Goal: Task Accomplishment & Management: Complete application form

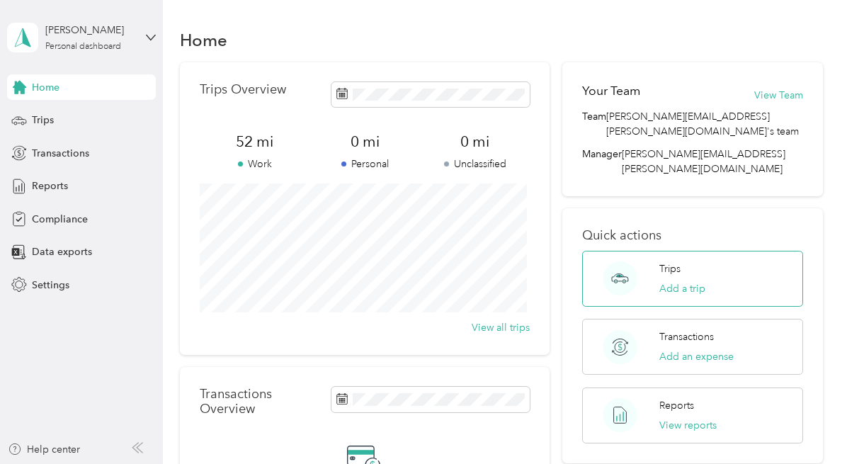
click at [700, 261] on div "Trips Add a trip" at bounding box center [682, 278] width 46 height 35
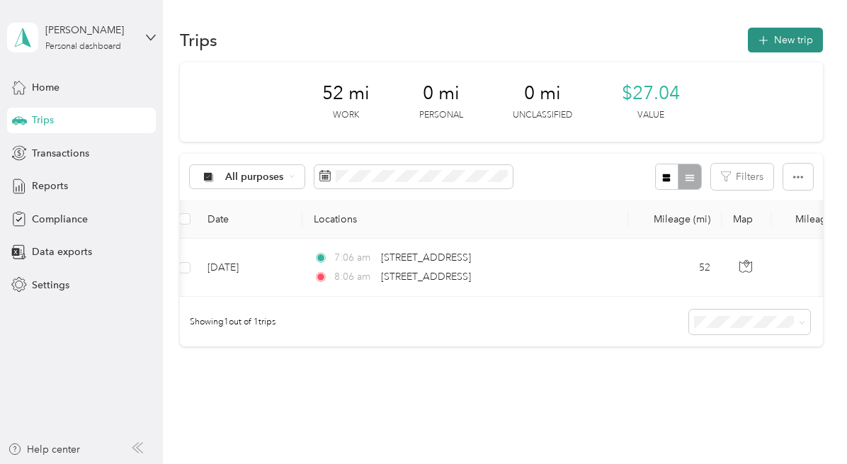
click at [780, 39] on button "New trip" at bounding box center [785, 40] width 75 height 25
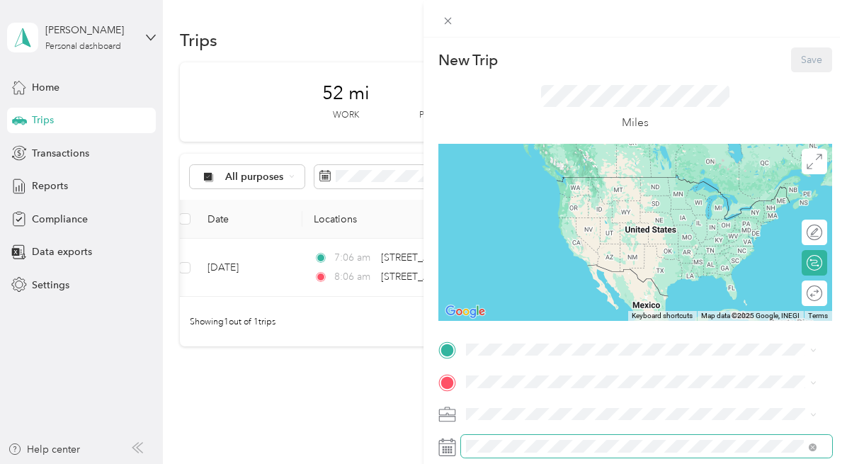
click at [500, 454] on span at bounding box center [646, 446] width 371 height 23
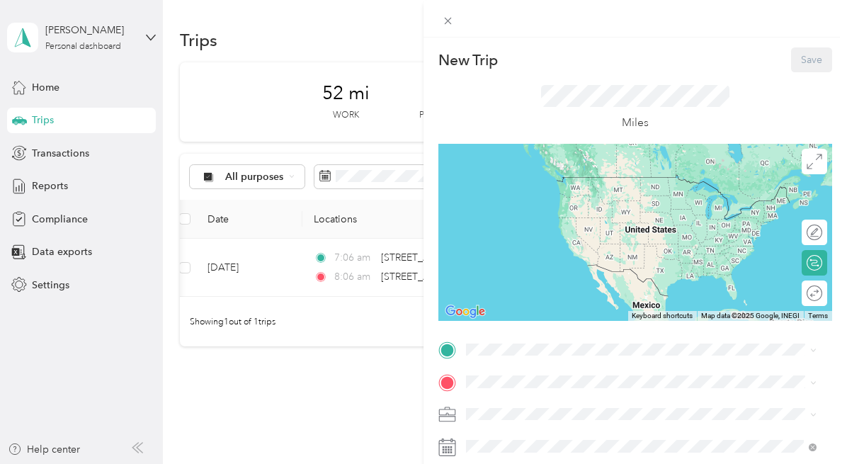
click at [452, 447] on rect at bounding box center [451, 446] width 2 height 2
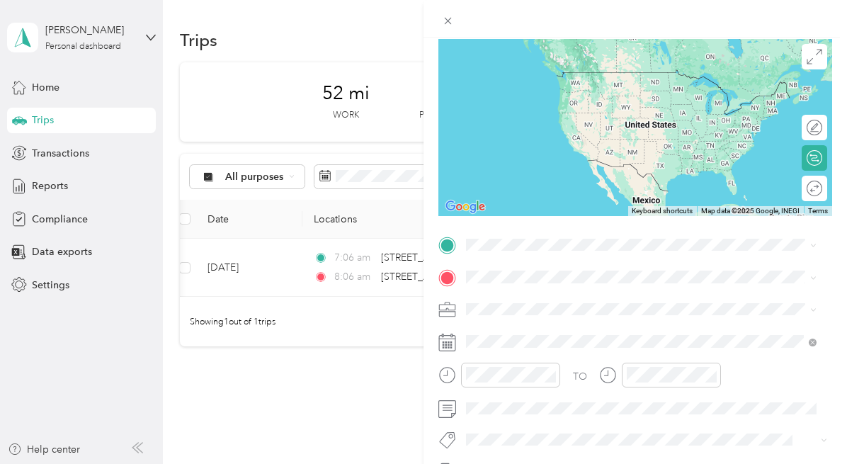
scroll to position [106, 0]
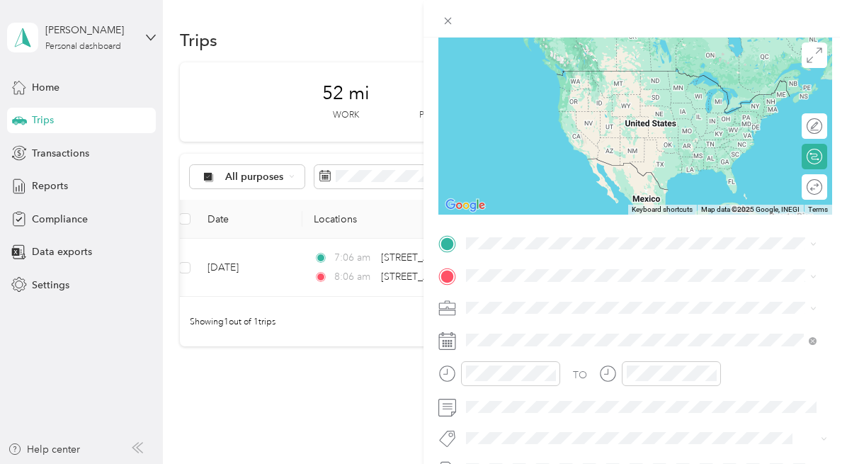
click at [446, 341] on rect at bounding box center [446, 340] width 2 height 2
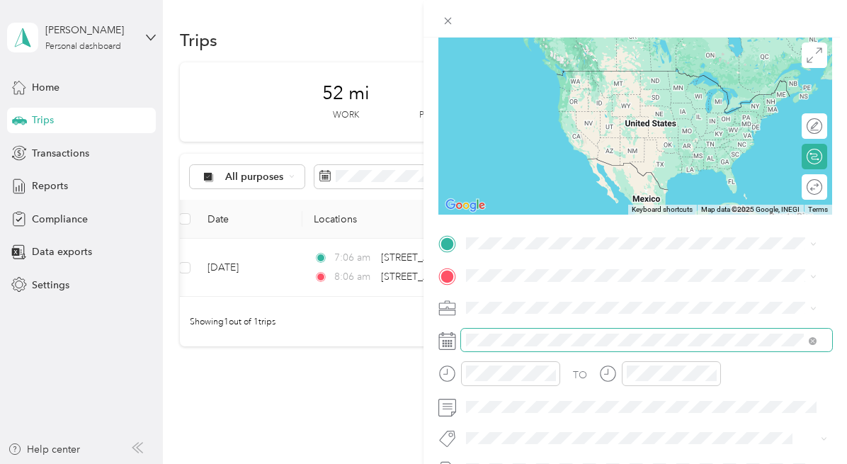
click at [813, 336] on span at bounding box center [813, 340] width 8 height 12
click at [811, 341] on icon at bounding box center [813, 341] width 8 height 8
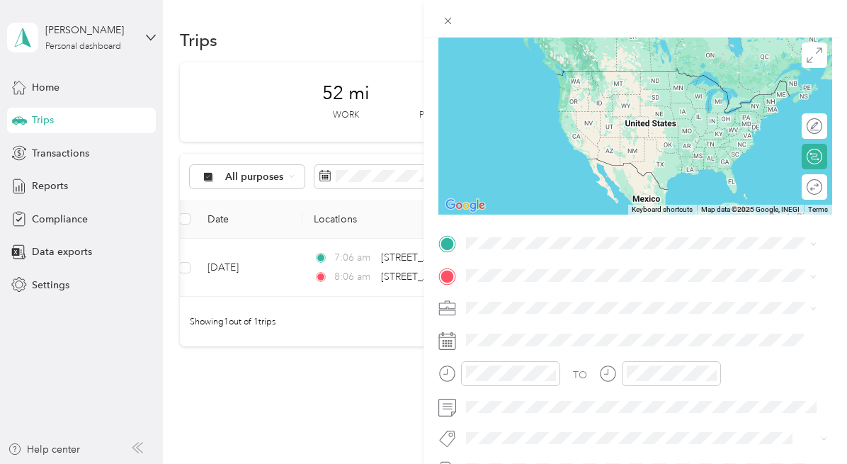
click at [450, 339] on icon at bounding box center [447, 341] width 18 height 18
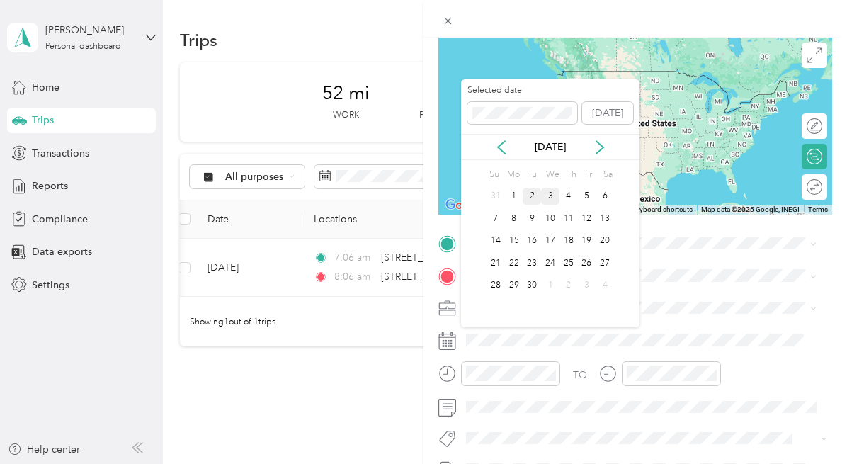
click at [530, 195] on div "2" at bounding box center [532, 197] width 18 height 18
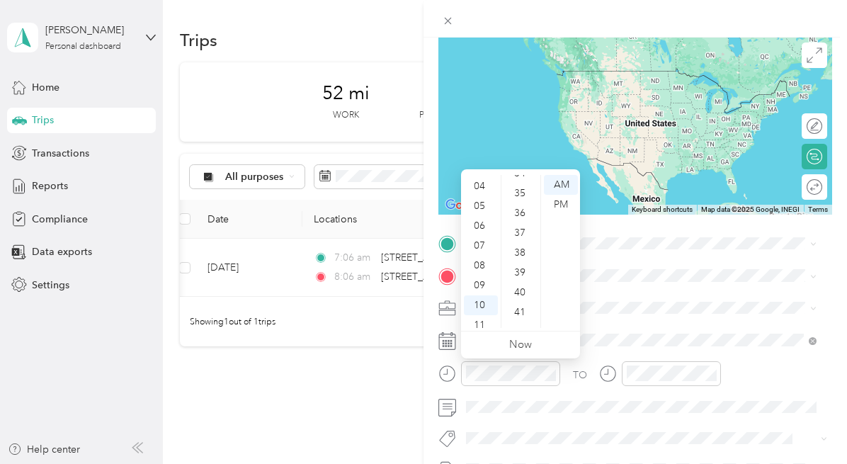
scroll to position [85, 0]
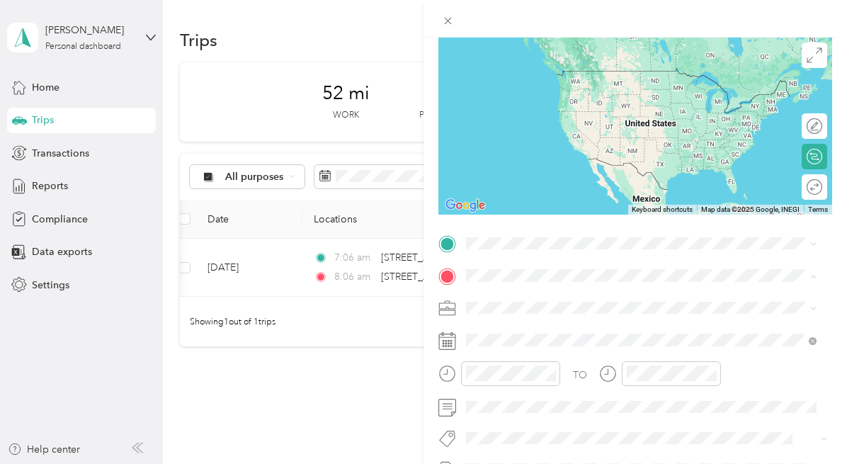
click at [446, 336] on icon at bounding box center [447, 341] width 18 height 18
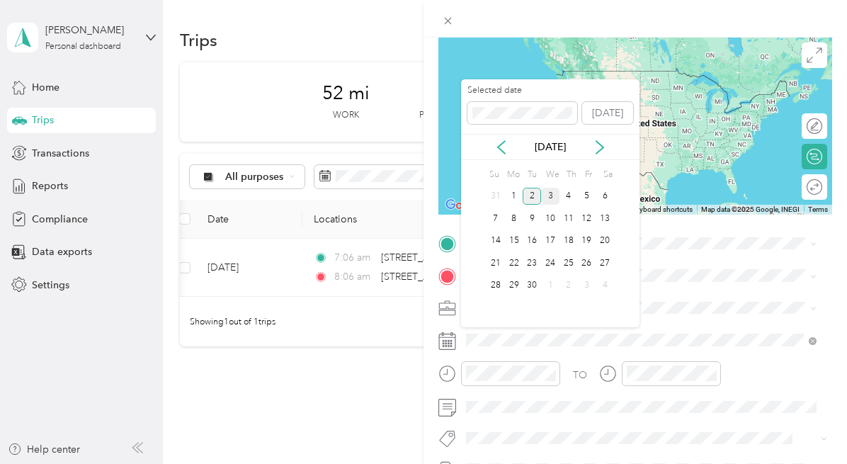
click at [531, 197] on div "2" at bounding box center [532, 197] width 18 height 18
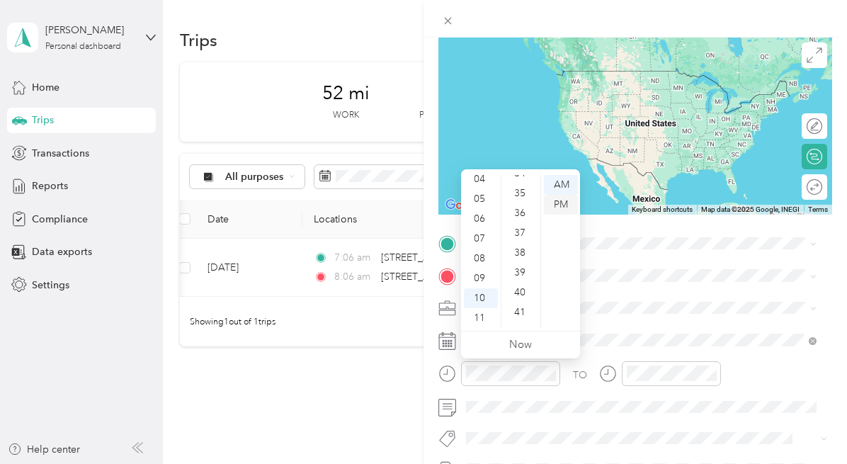
click at [562, 203] on div "PM" at bounding box center [561, 205] width 34 height 20
click at [482, 188] on div "03" at bounding box center [481, 188] width 34 height 20
click at [520, 298] on div "35" at bounding box center [521, 304] width 34 height 20
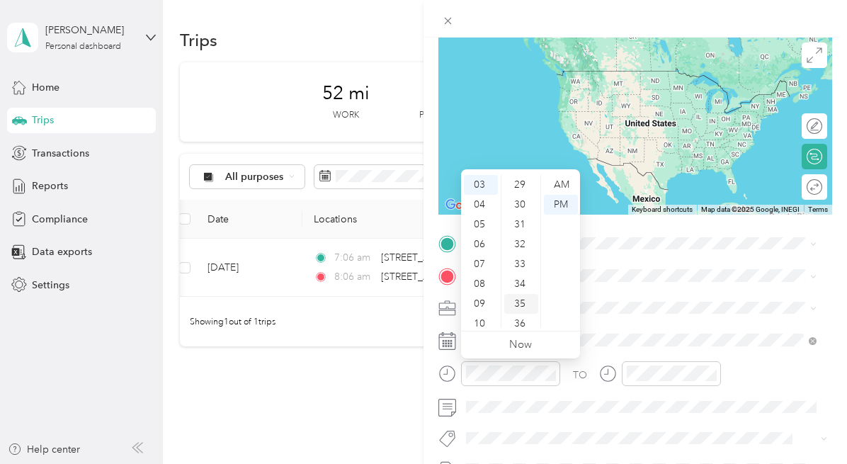
scroll to position [694, 0]
click at [598, 284] on span at bounding box center [646, 275] width 371 height 23
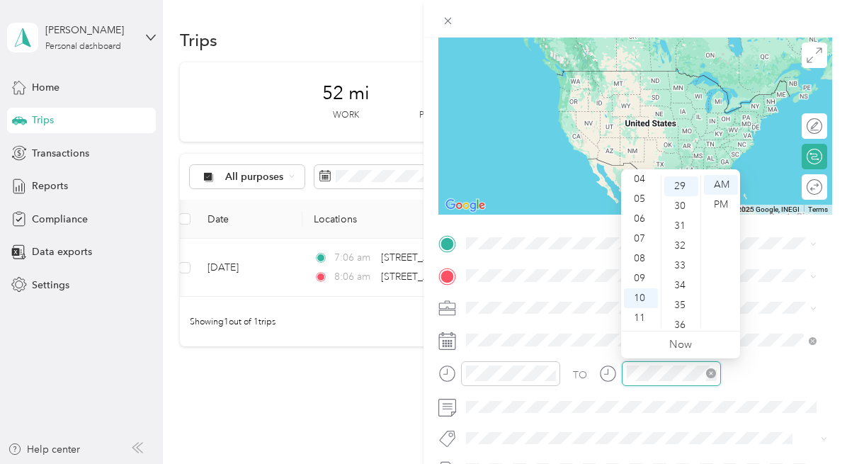
scroll to position [575, 0]
click at [724, 201] on div "PM" at bounding box center [721, 205] width 34 height 20
click at [644, 178] on div "04" at bounding box center [641, 179] width 34 height 20
click at [674, 302] on div "35" at bounding box center [681, 304] width 34 height 20
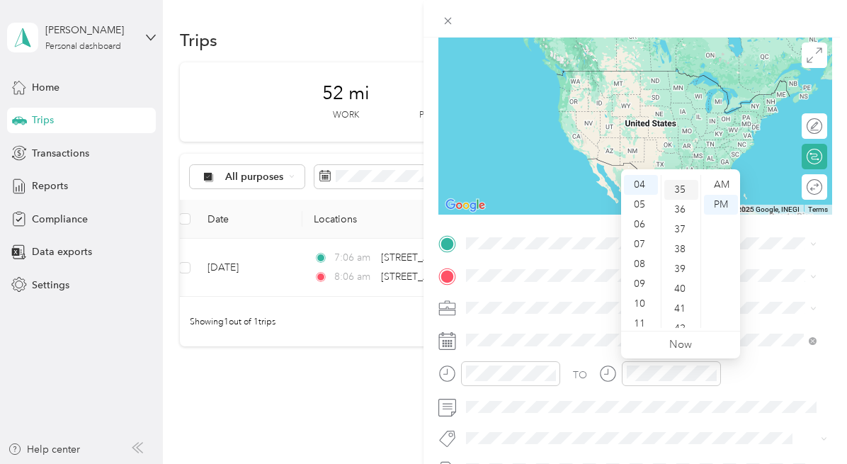
scroll to position [694, 0]
click at [765, 287] on div "TO Add photo" at bounding box center [635, 403] width 394 height 342
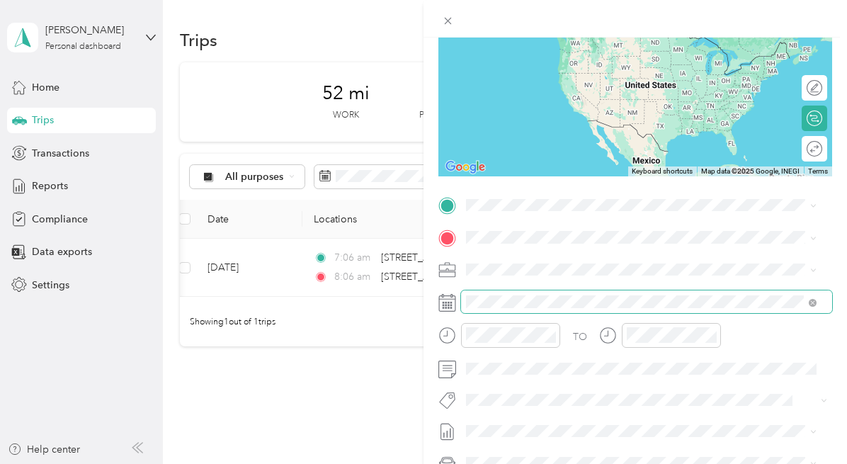
scroll to position [145, 0]
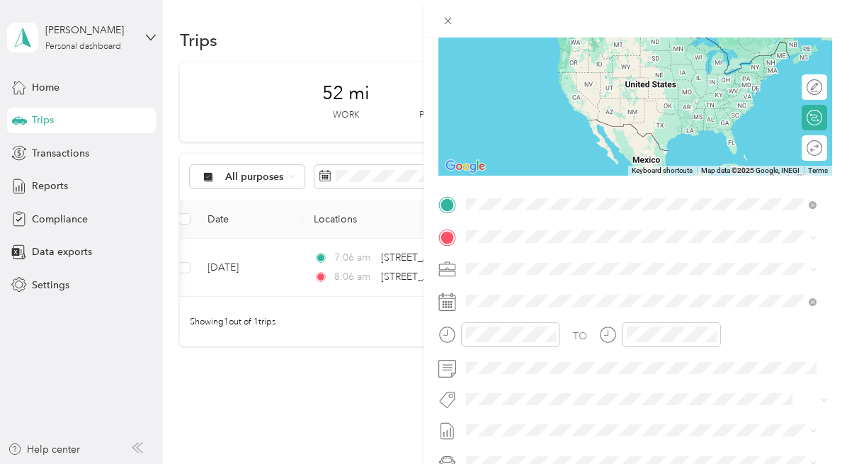
click at [521, 256] on span "[STREET_ADDRESS][US_STATE]" at bounding box center [564, 255] width 142 height 13
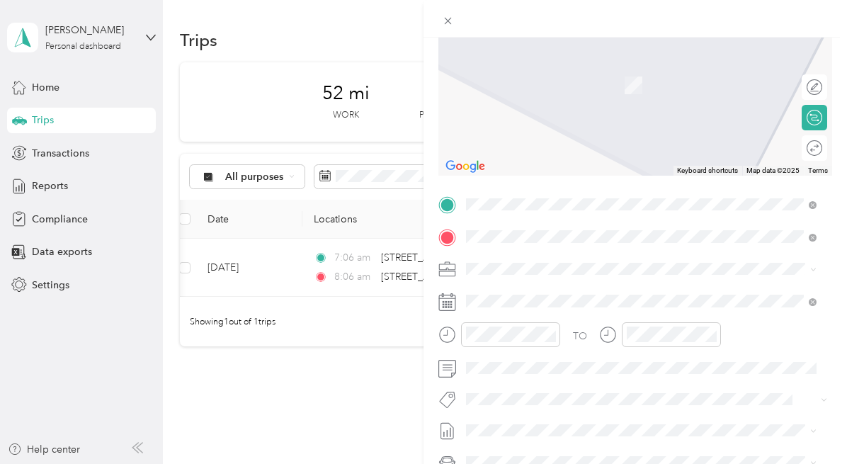
click at [538, 287] on span "[STREET_ADDRESS][US_STATE]" at bounding box center [564, 287] width 142 height 13
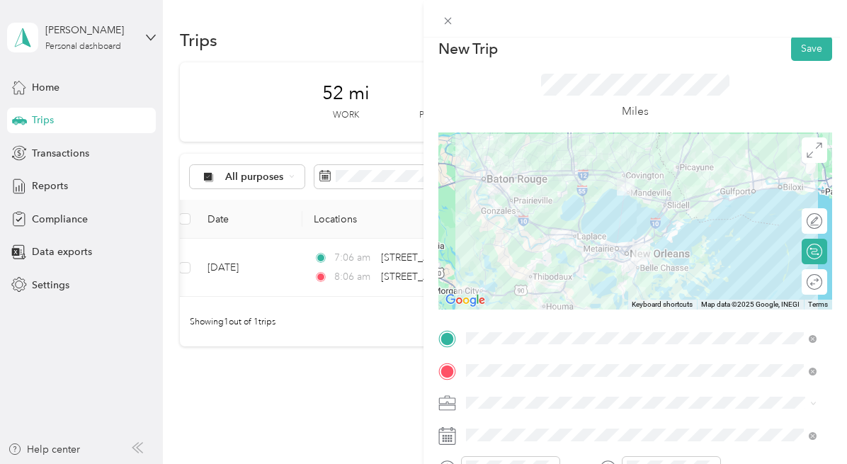
scroll to position [0, 0]
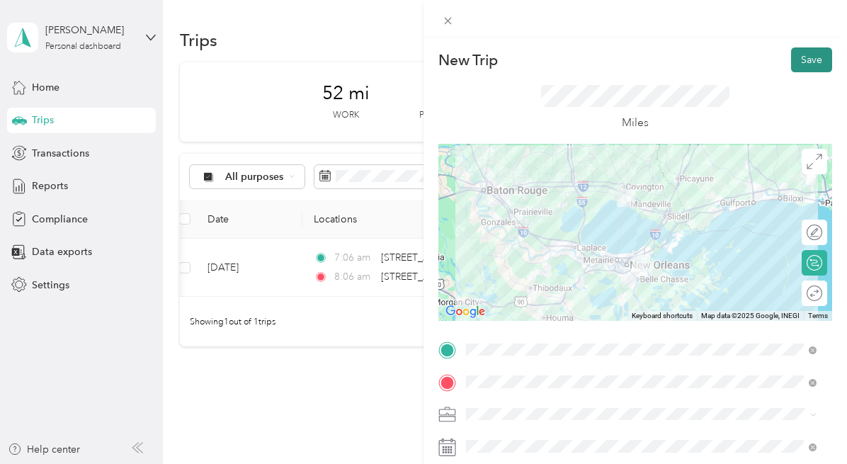
click at [802, 56] on button "Save" at bounding box center [811, 59] width 41 height 25
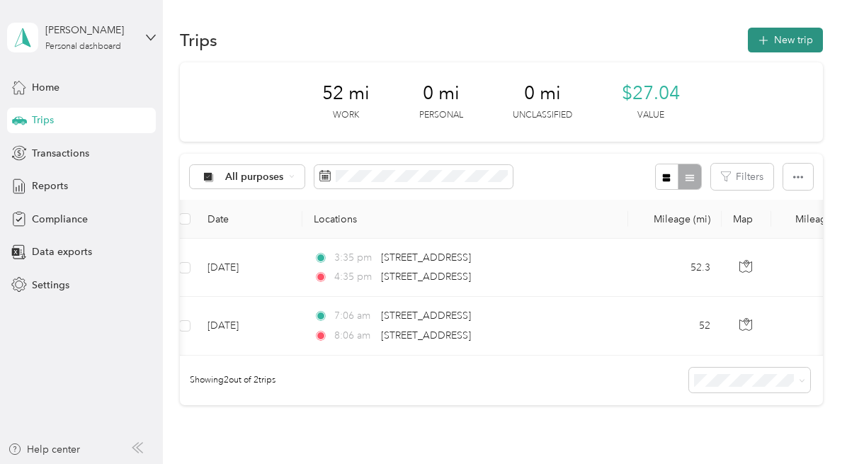
click at [779, 36] on button "New trip" at bounding box center [785, 40] width 75 height 25
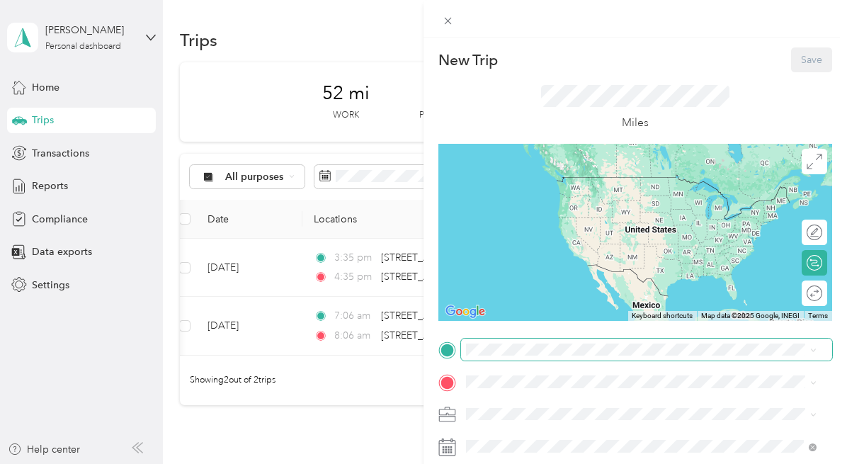
click at [545, 341] on span at bounding box center [646, 350] width 371 height 23
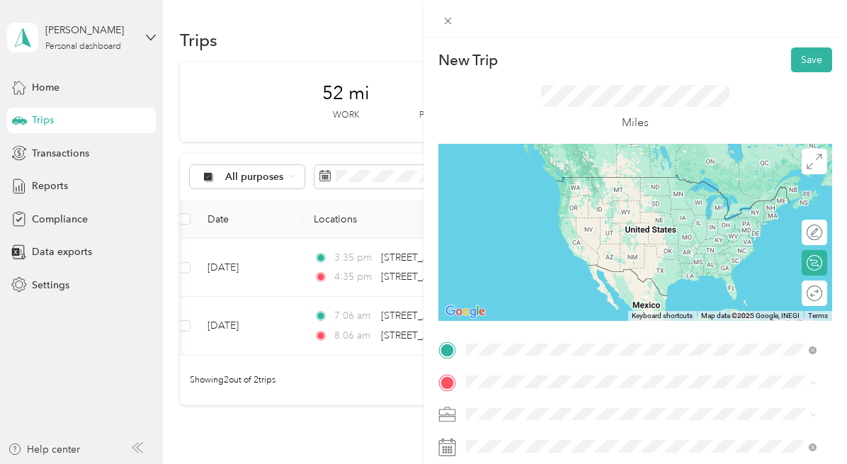
click at [554, 227] on span "[STREET_ADDRESS][US_STATE]" at bounding box center [564, 231] width 142 height 13
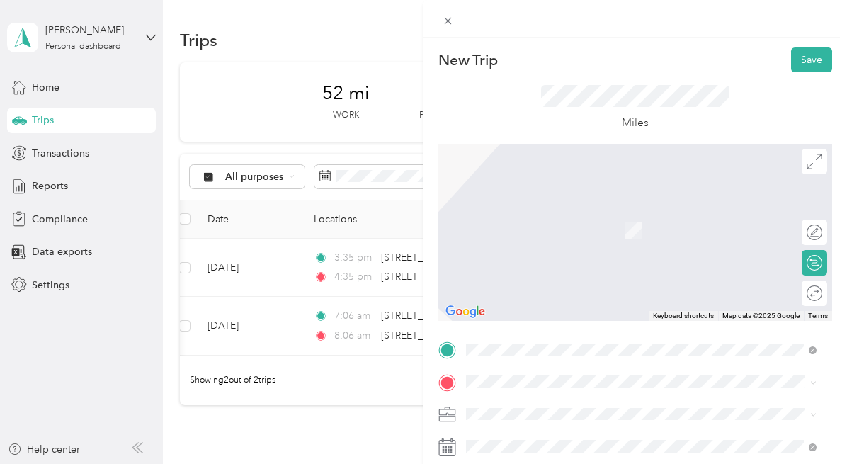
click at [528, 262] on span "[STREET_ADDRESS][PERSON_NAME][US_STATE]" at bounding box center [603, 261] width 220 height 13
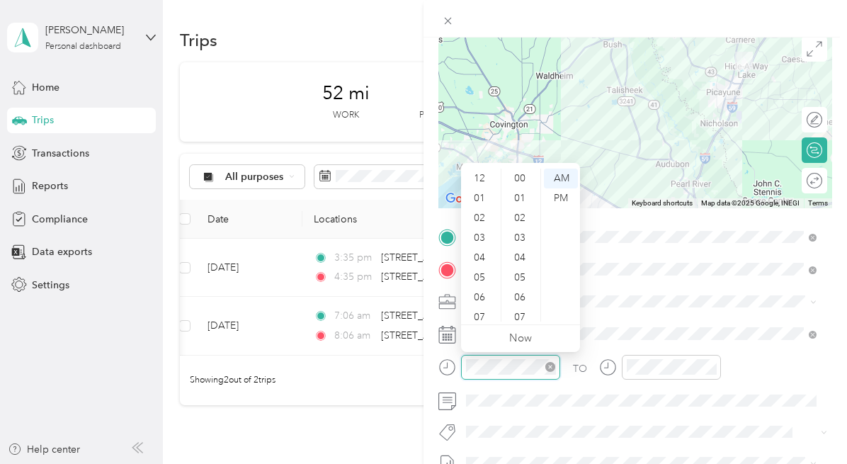
scroll to position [85, 0]
click at [484, 242] on div "08" at bounding box center [481, 252] width 34 height 20
